Goal: Information Seeking & Learning: Compare options

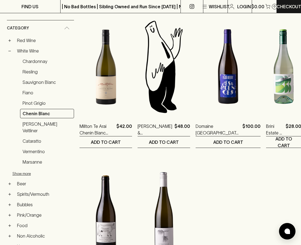
scroll to position [88, 0]
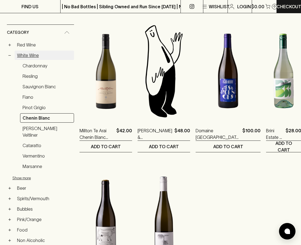
click at [40, 57] on link "White Wine" at bounding box center [44, 55] width 59 height 9
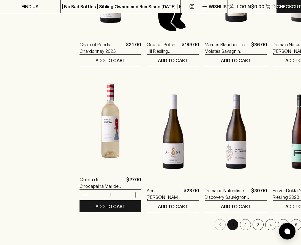
scroll to position [613, 0]
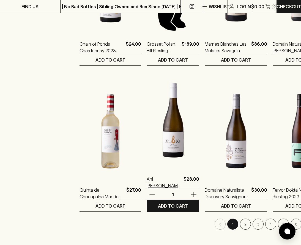
click at [147, 180] on p "Ahi [PERSON_NAME] Vineyard Sauvignon Blanc 2023" at bounding box center [164, 182] width 35 height 13
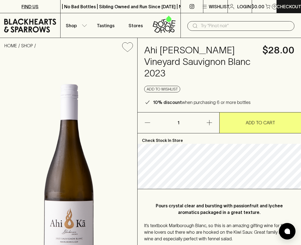
scroll to position [402, 0]
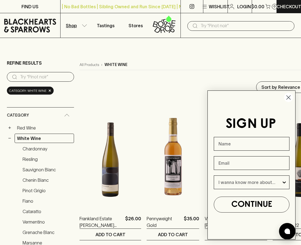
click at [287, 95] on circle "Close dialog" at bounding box center [288, 97] width 9 height 9
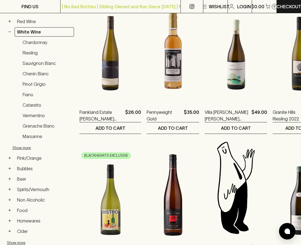
scroll to position [194, 0]
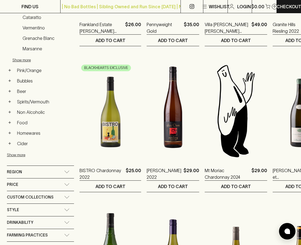
click at [69, 222] on icon at bounding box center [67, 223] width 5 height 2
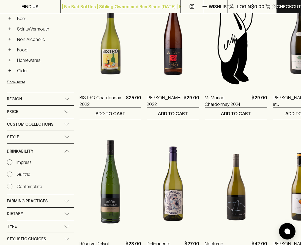
scroll to position [271, 0]
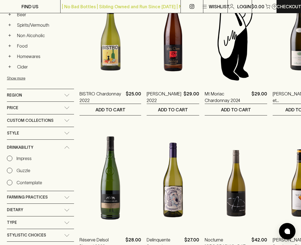
click at [67, 148] on icon at bounding box center [67, 147] width 6 height 3
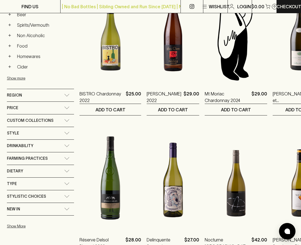
click at [67, 134] on icon at bounding box center [67, 133] width 5 height 2
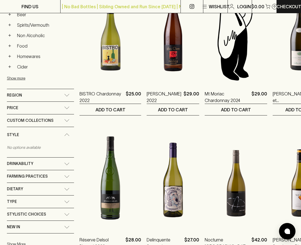
click at [67, 134] on icon at bounding box center [67, 135] width 5 height 2
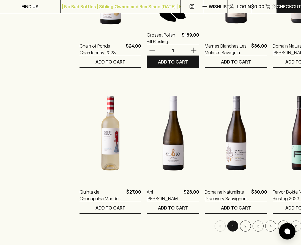
scroll to position [664, 0]
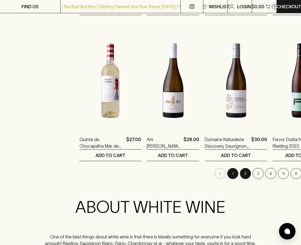
click at [240, 176] on button "2" at bounding box center [245, 173] width 11 height 11
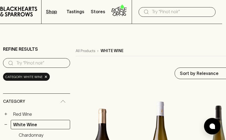
scroll to position [0, 4]
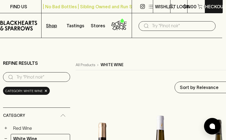
click at [52, 78] on input "search" at bounding box center [41, 77] width 50 height 9
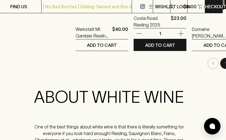
scroll to position [922, 4]
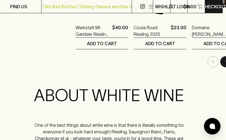
type input "riesl"
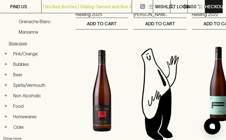
scroll to position [78, 4]
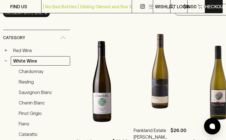
click at [147, 75] on img at bounding box center [160, 70] width 53 height 96
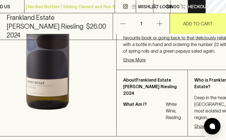
scroll to position [169, 21]
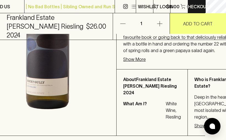
click at [143, 62] on p "Show More" at bounding box center [134, 59] width 23 height 7
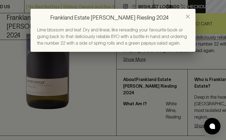
click at [151, 79] on div "Frankland Estate [PERSON_NAME] Riesling 2024 Lime blossom and leaf. Dry and lin…" at bounding box center [113, 70] width 226 height 140
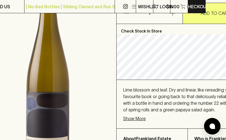
scroll to position [110, 0]
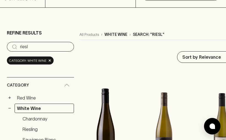
scroll to position [102, 0]
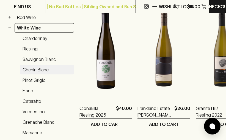
click at [50, 69] on link "Chenin Blanc" at bounding box center [47, 69] width 54 height 9
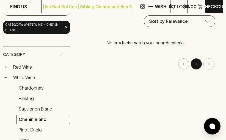
scroll to position [68, 4]
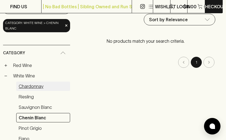
click at [39, 85] on link "Chardonnay" at bounding box center [43, 85] width 54 height 9
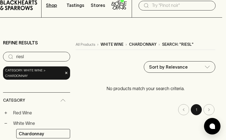
scroll to position [14, 4]
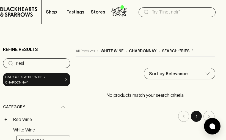
click at [66, 80] on span "×" at bounding box center [66, 80] width 3 height 6
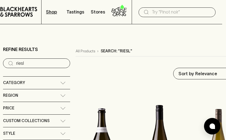
scroll to position [15, 4]
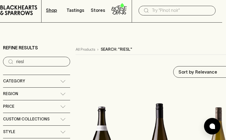
click at [62, 78] on div "Category" at bounding box center [36, 81] width 67 height 12
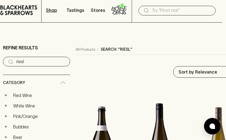
scroll to position [19, 4]
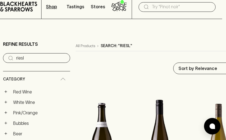
drag, startPoint x: 48, startPoint y: 58, endPoint x: 5, endPoint y: 55, distance: 43.3
click at [5, 55] on div "​ riesl" at bounding box center [36, 58] width 67 height 10
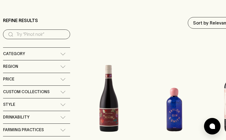
scroll to position [10, 4]
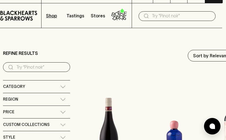
click at [36, 67] on input "search" at bounding box center [41, 67] width 50 height 9
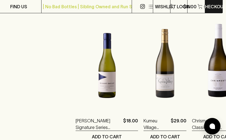
scroll to position [696, 4]
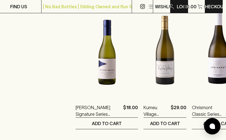
type input "chardo"
